Goal: Obtain resource: Download file/media

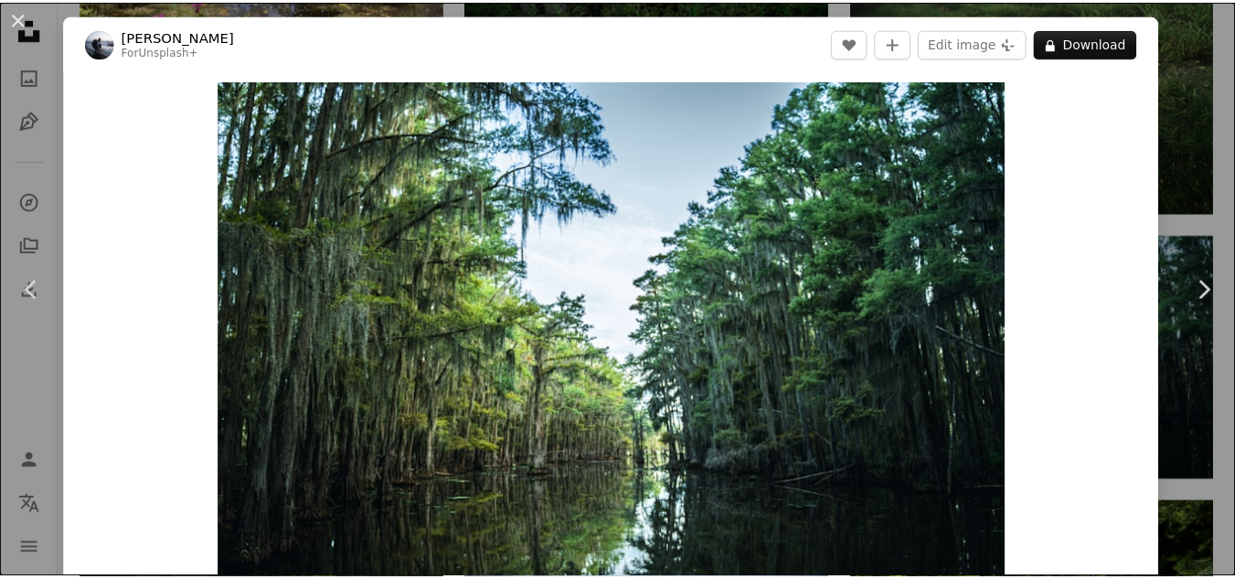
scroll to position [1260, 0]
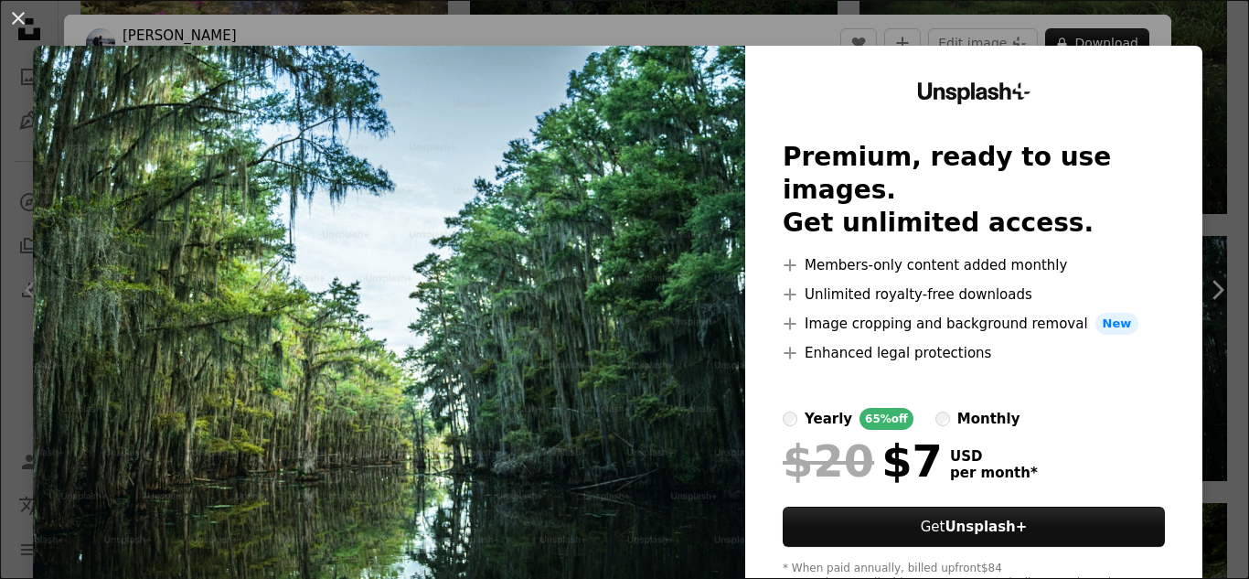
click at [458, 239] on img at bounding box center [389, 336] width 712 height 581
click at [22, 18] on button "An X shape" at bounding box center [18, 18] width 22 height 22
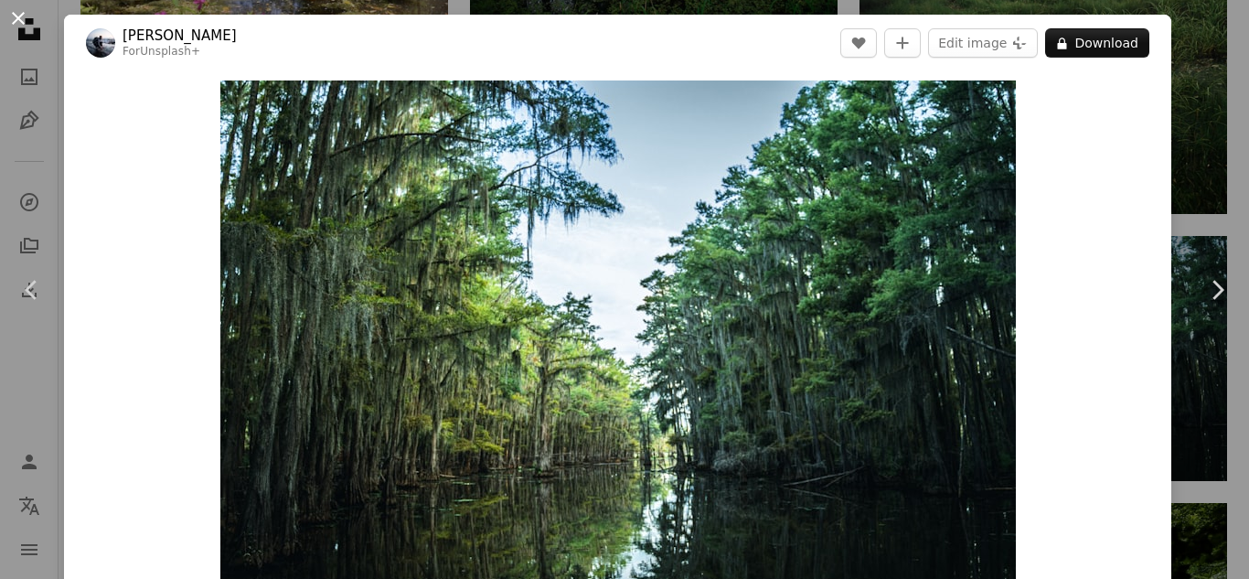
click at [14, 25] on button "An X shape" at bounding box center [18, 18] width 22 height 22
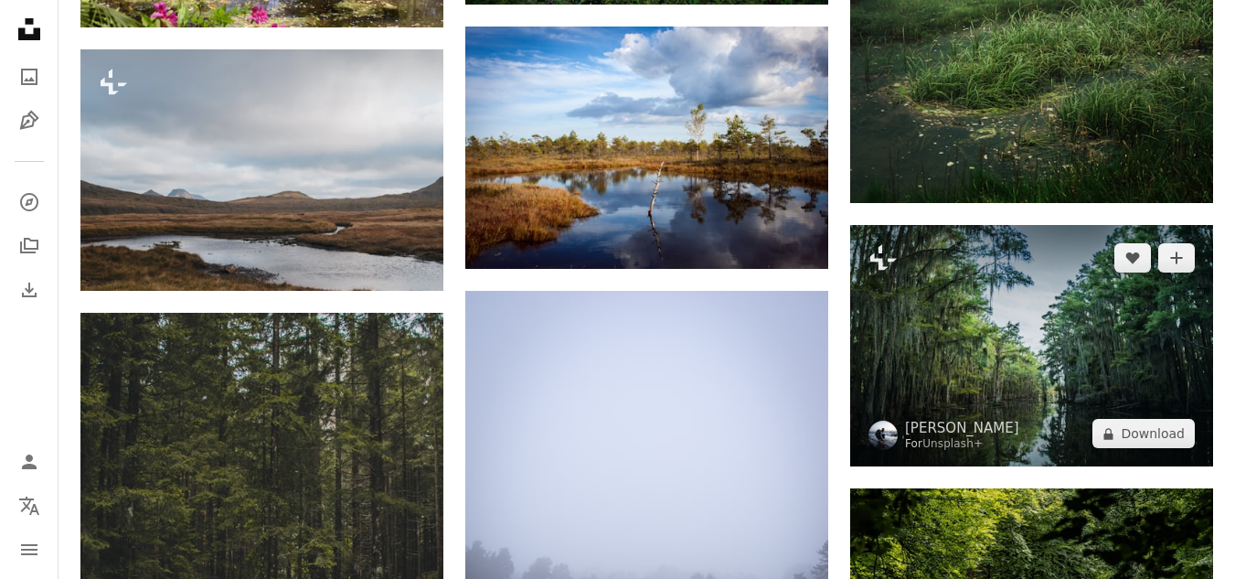
click at [1093, 325] on img at bounding box center [1031, 345] width 363 height 241
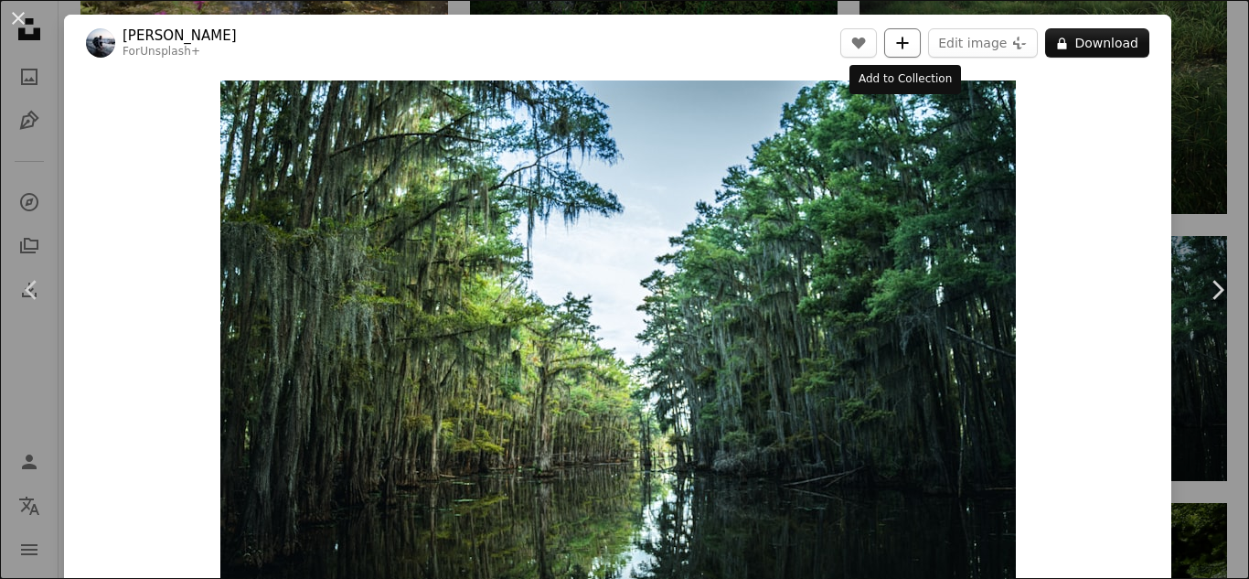
click at [909, 48] on button "A plus sign" at bounding box center [902, 42] width 37 height 29
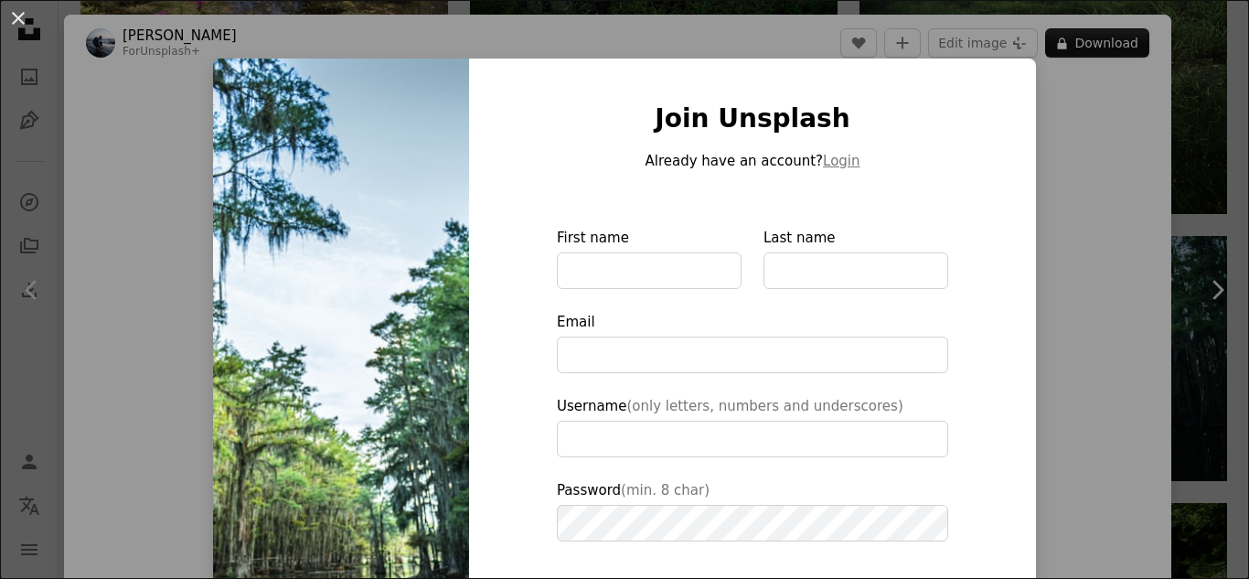
click at [1070, 272] on div "An X shape Join Unsplash Already have an account? Login First name Last name Em…" at bounding box center [624, 289] width 1249 height 579
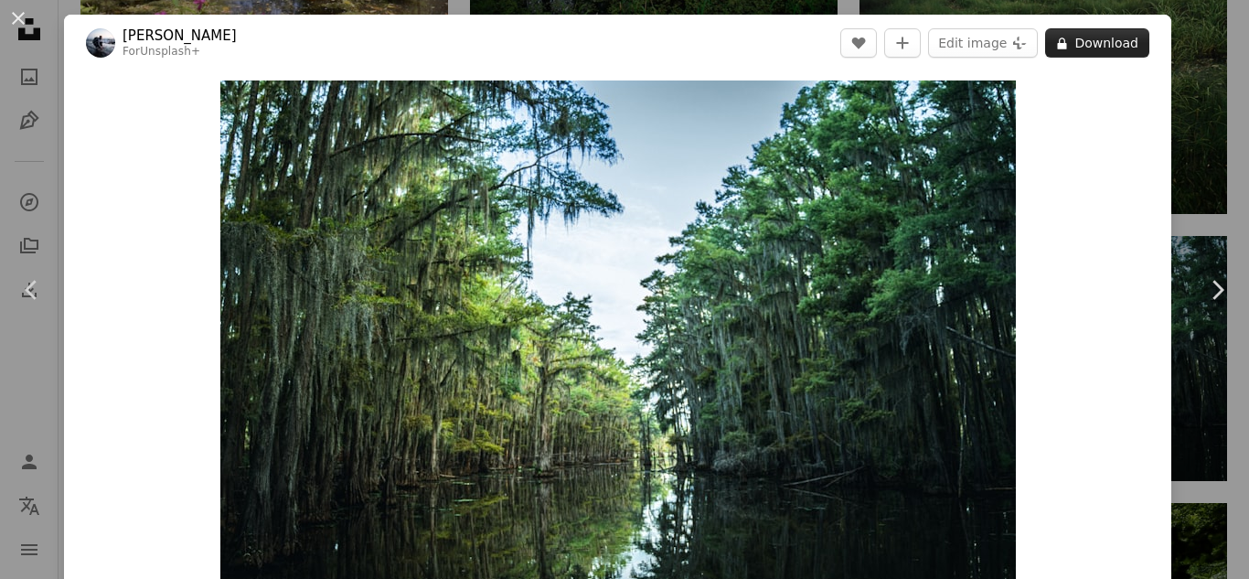
click at [1087, 39] on button "A lock Download" at bounding box center [1097, 42] width 104 height 29
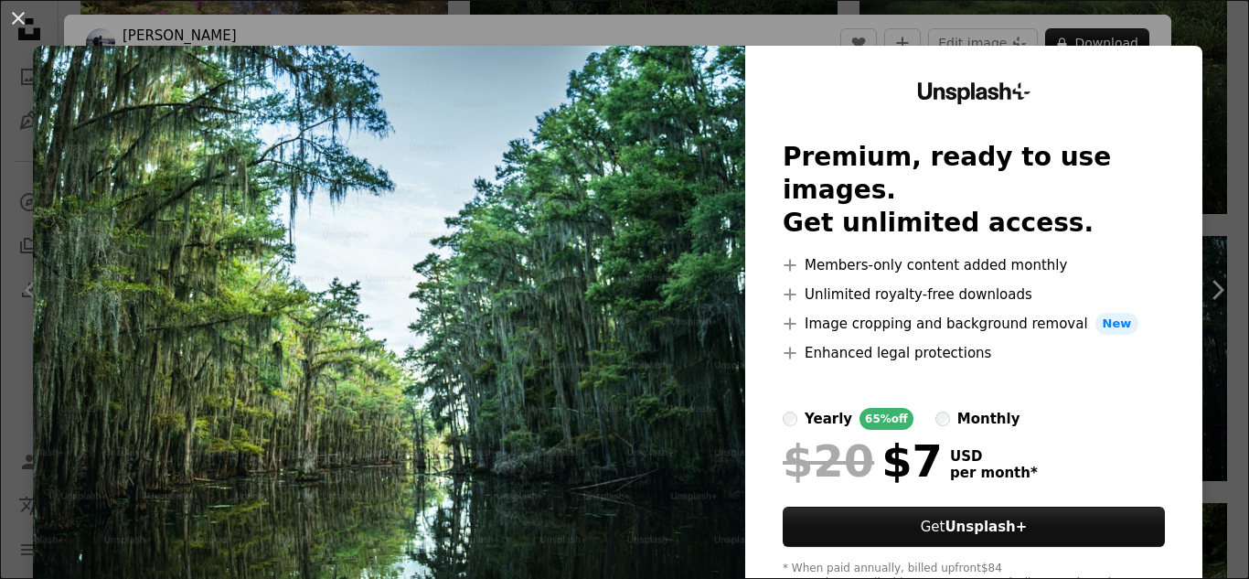
click at [519, 297] on img at bounding box center [389, 336] width 712 height 581
click at [7, 15] on button "An X shape" at bounding box center [18, 18] width 22 height 22
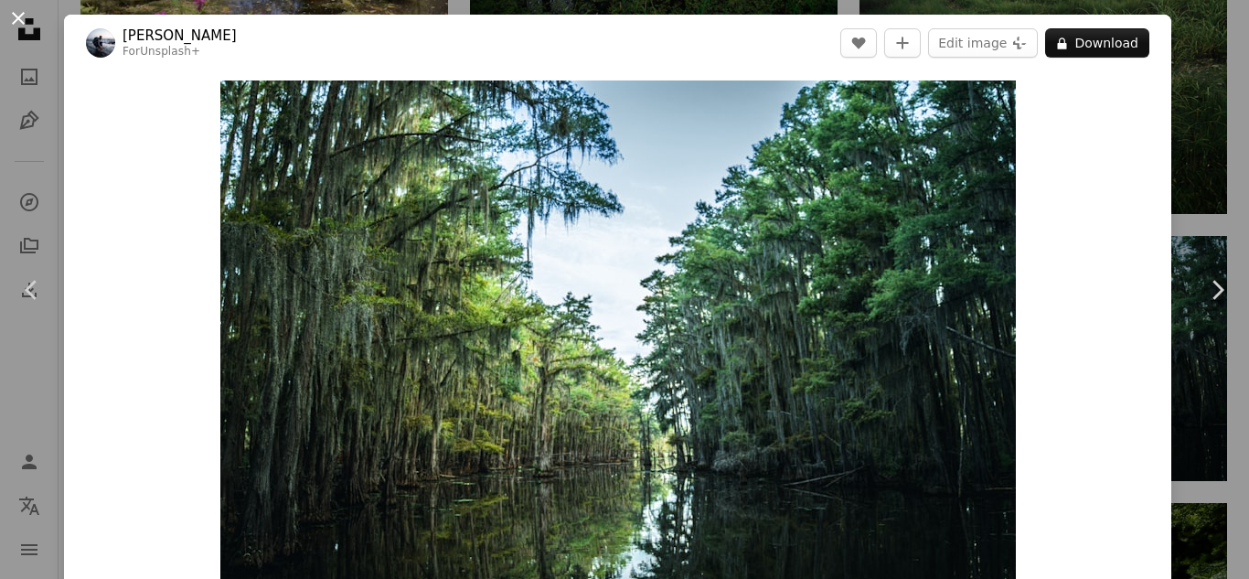
click at [11, 15] on button "An X shape" at bounding box center [18, 18] width 22 height 22
